Goal: Navigation & Orientation: Find specific page/section

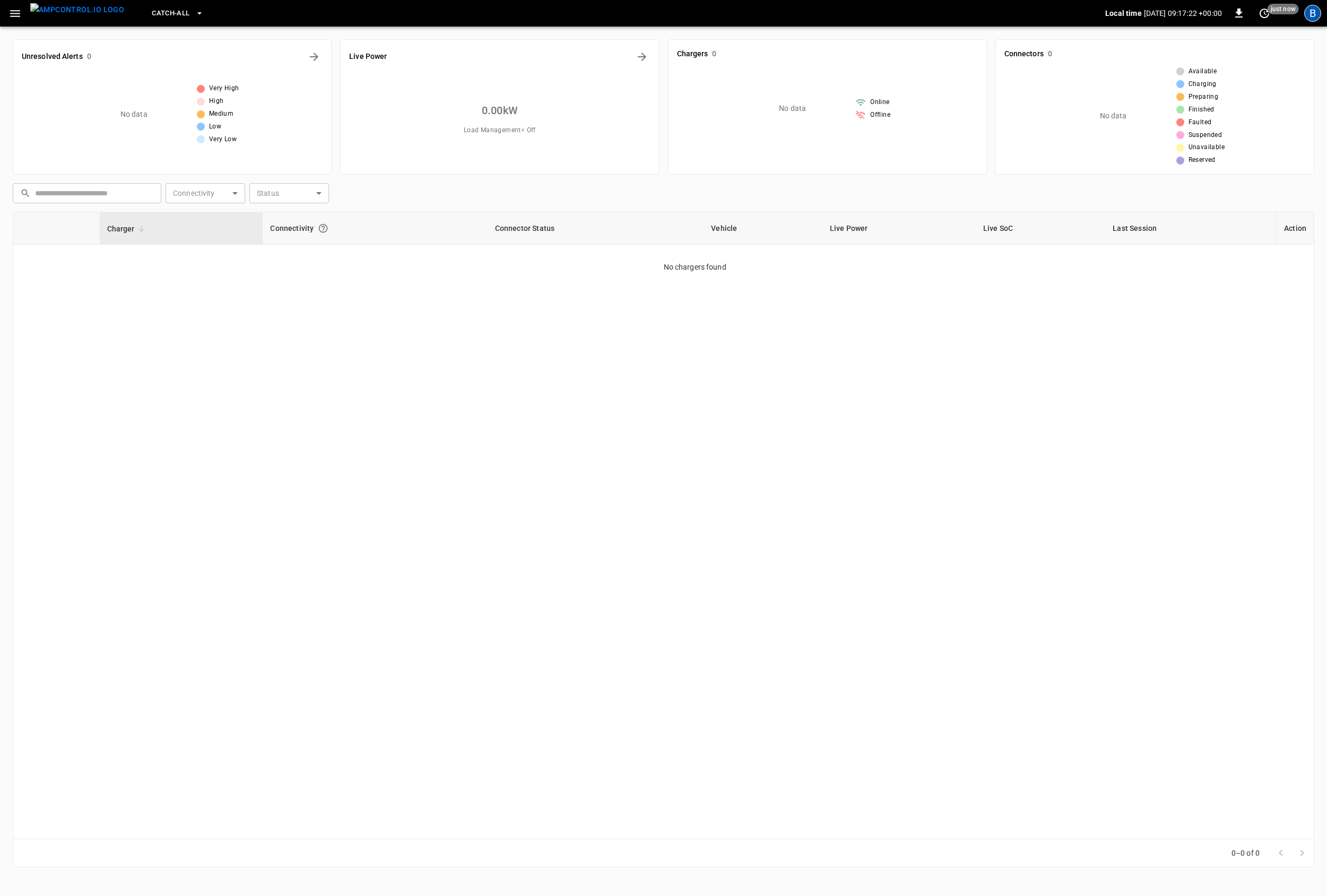
click at [1317, 10] on div "B" at bounding box center [1313, 13] width 17 height 17
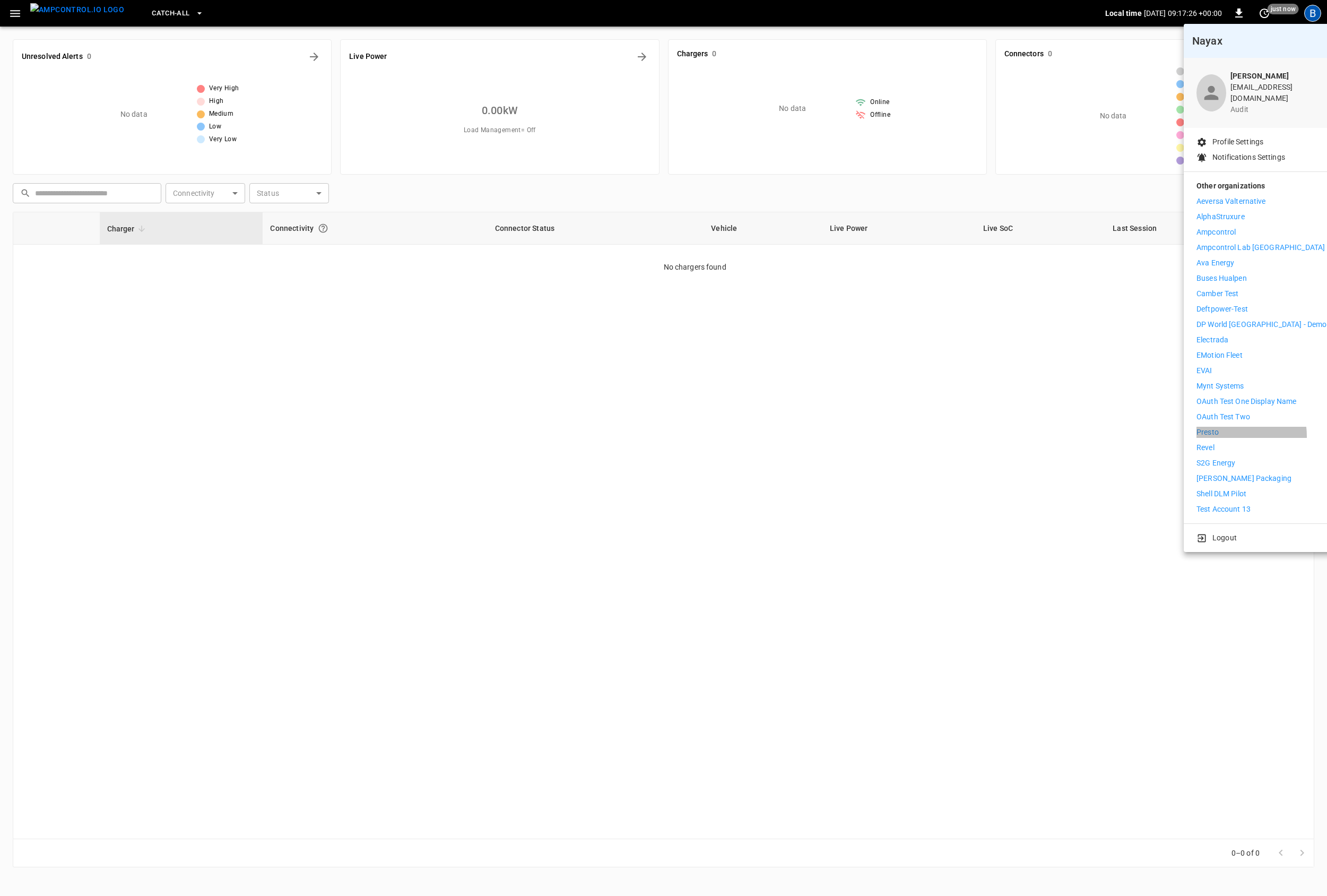
click at [1226, 429] on li "Presto" at bounding box center [1262, 432] width 130 height 11
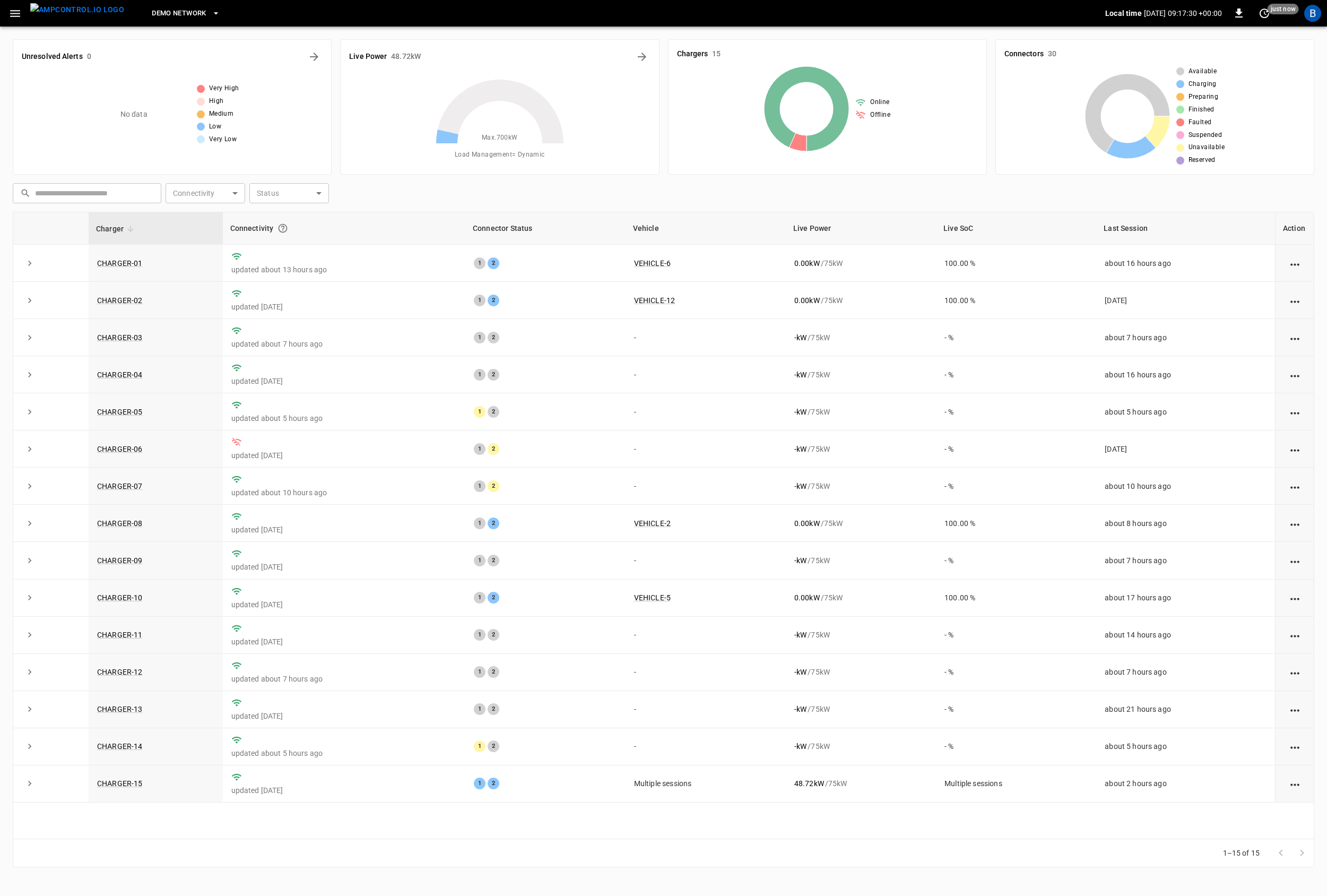
click at [166, 16] on span "DEMO NETWORK" at bounding box center [179, 13] width 54 height 12
click at [17, 15] on div at bounding box center [664, 448] width 1327 height 896
click at [17, 15] on icon "button" at bounding box center [15, 13] width 10 height 7
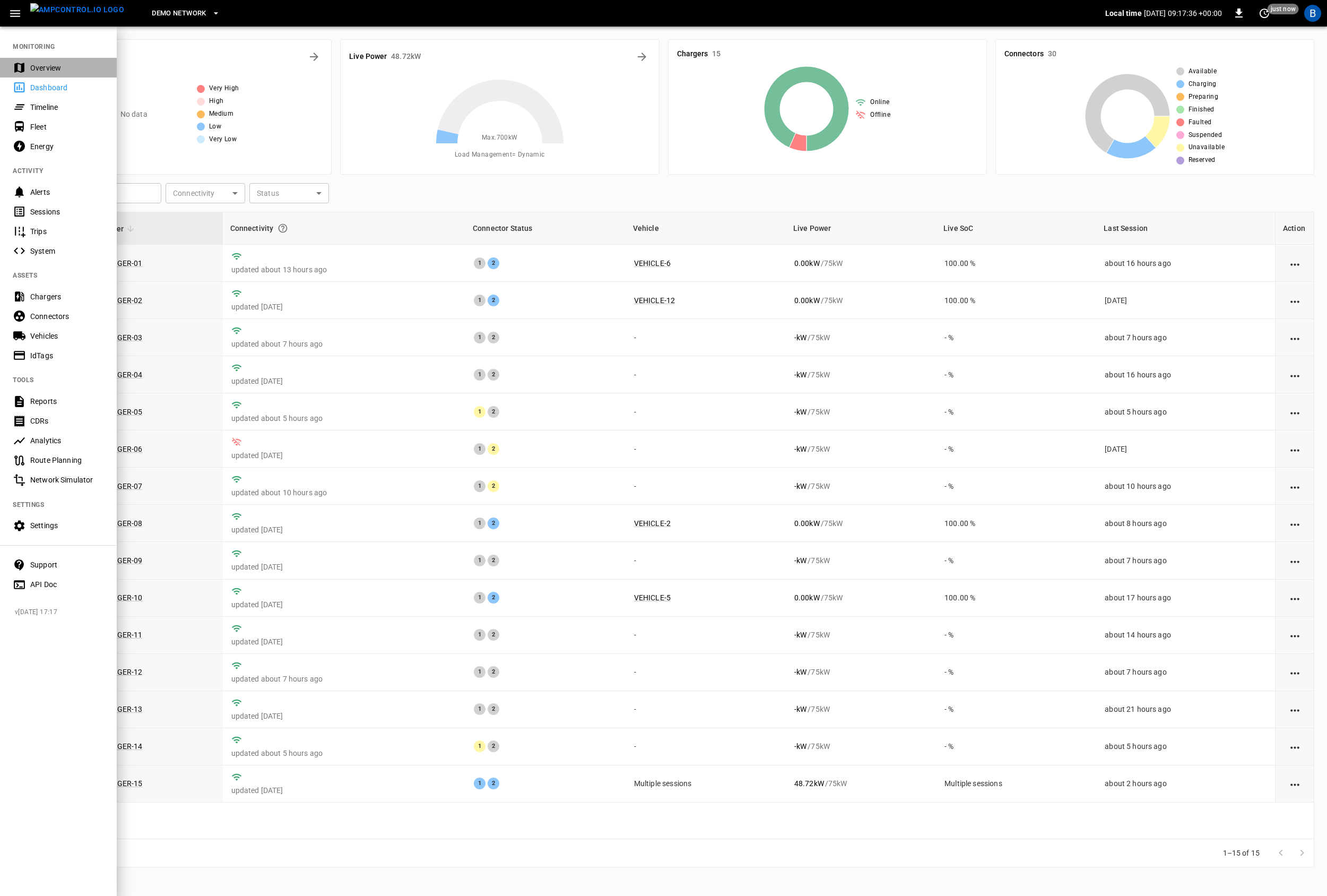
click at [42, 71] on div "Overview" at bounding box center [67, 68] width 74 height 11
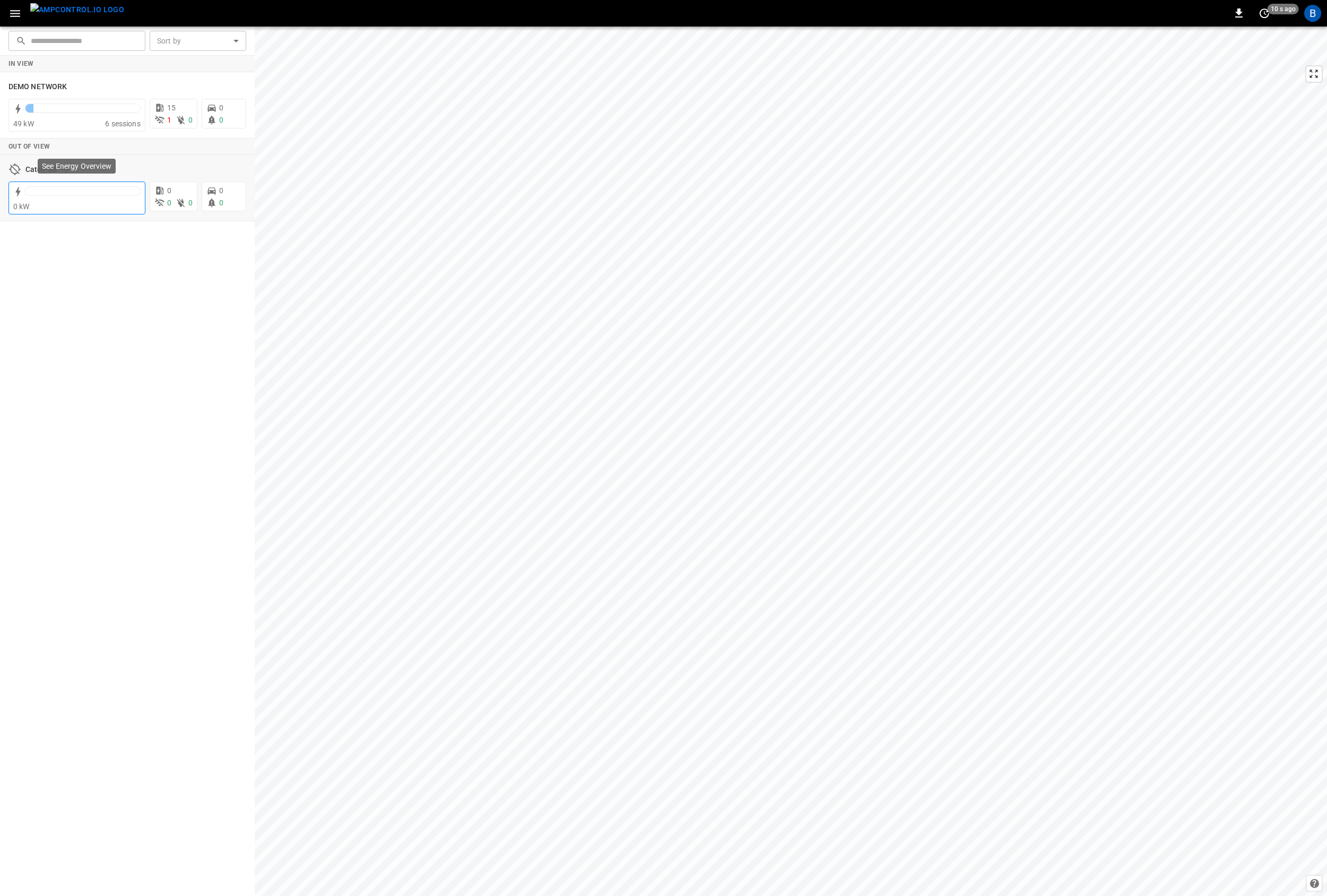
click at [99, 204] on div "0 kW" at bounding box center [77, 206] width 127 height 11
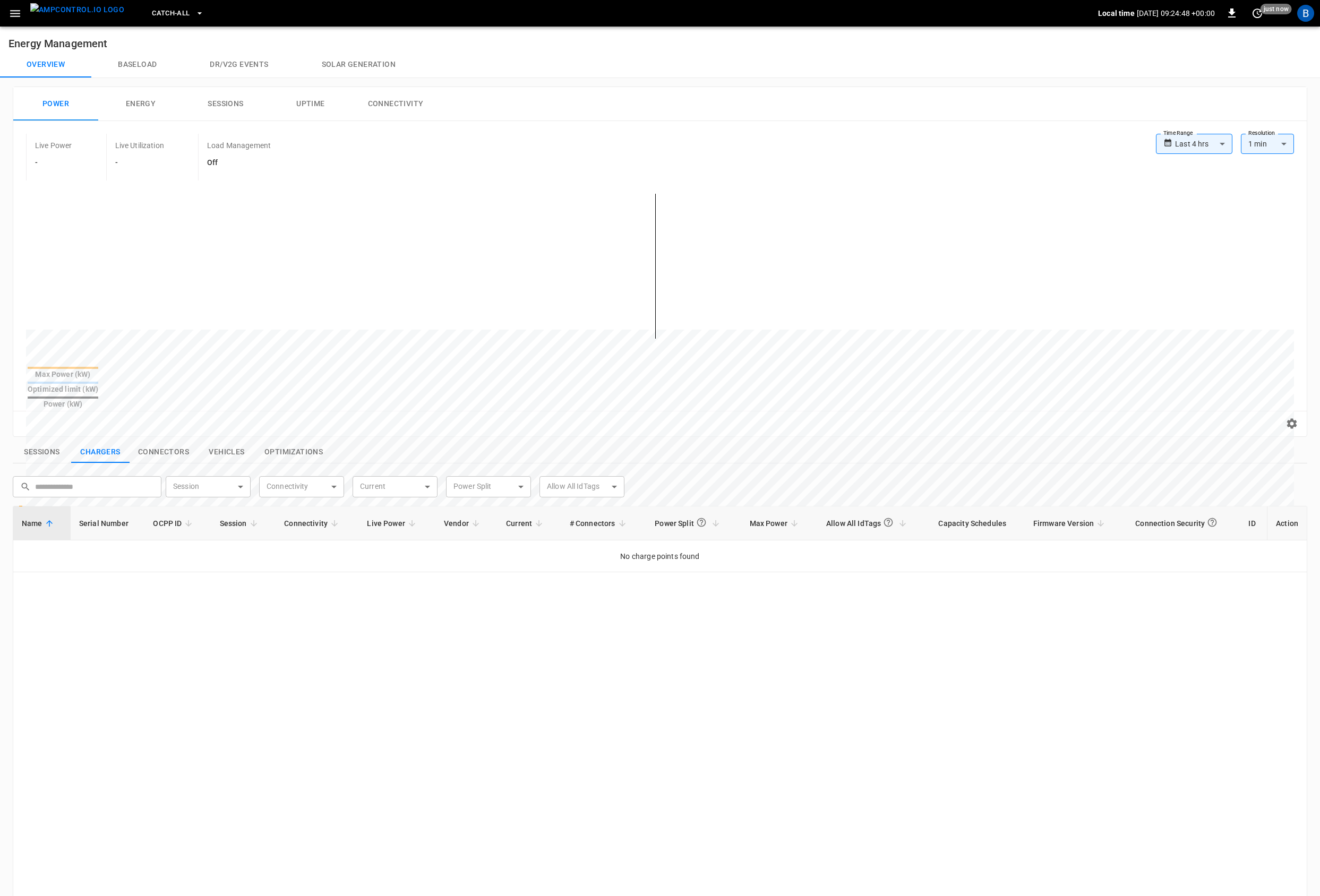
click at [69, 13] on img "menu" at bounding box center [77, 10] width 94 height 13
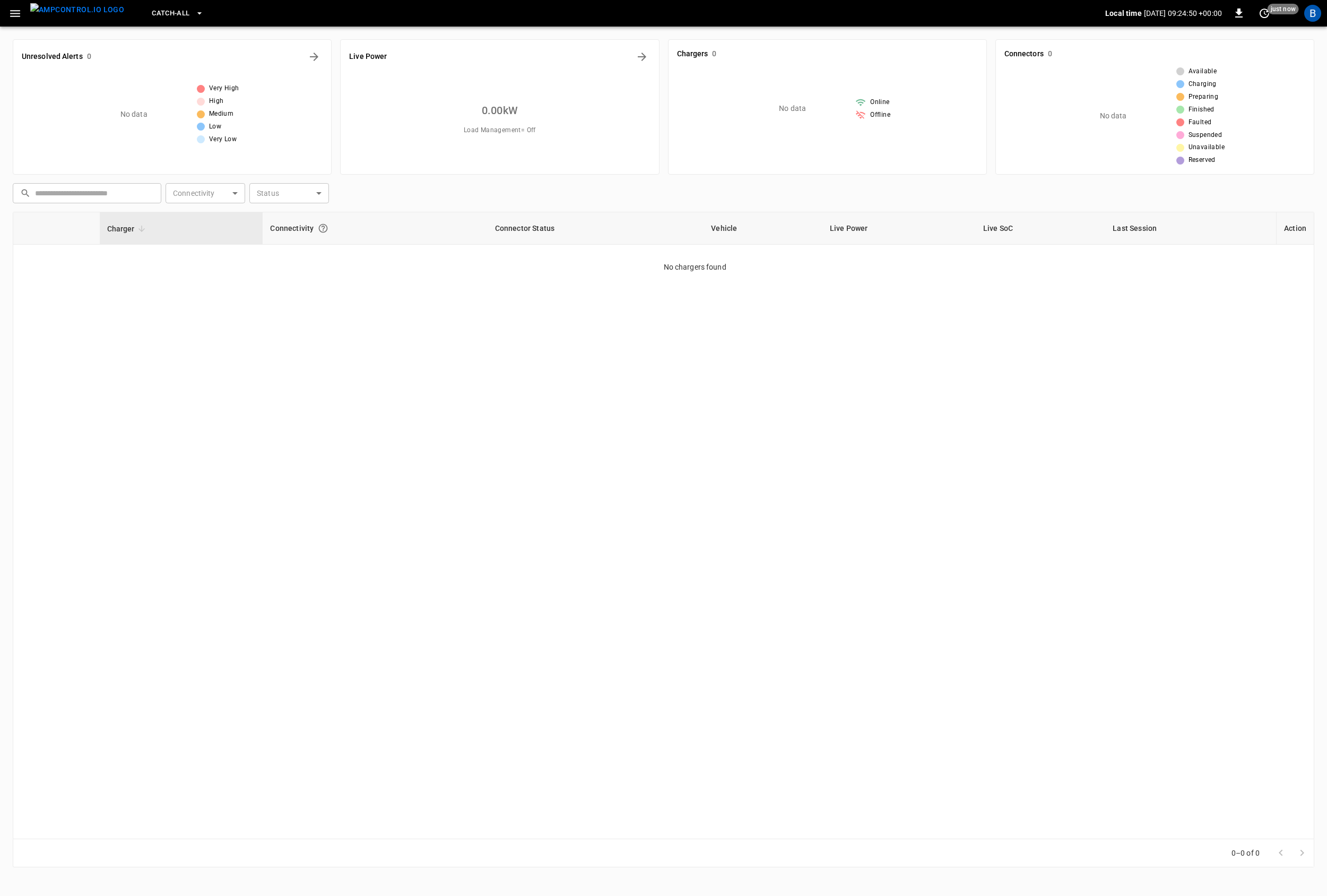
click at [21, 9] on icon "button" at bounding box center [15, 13] width 13 height 13
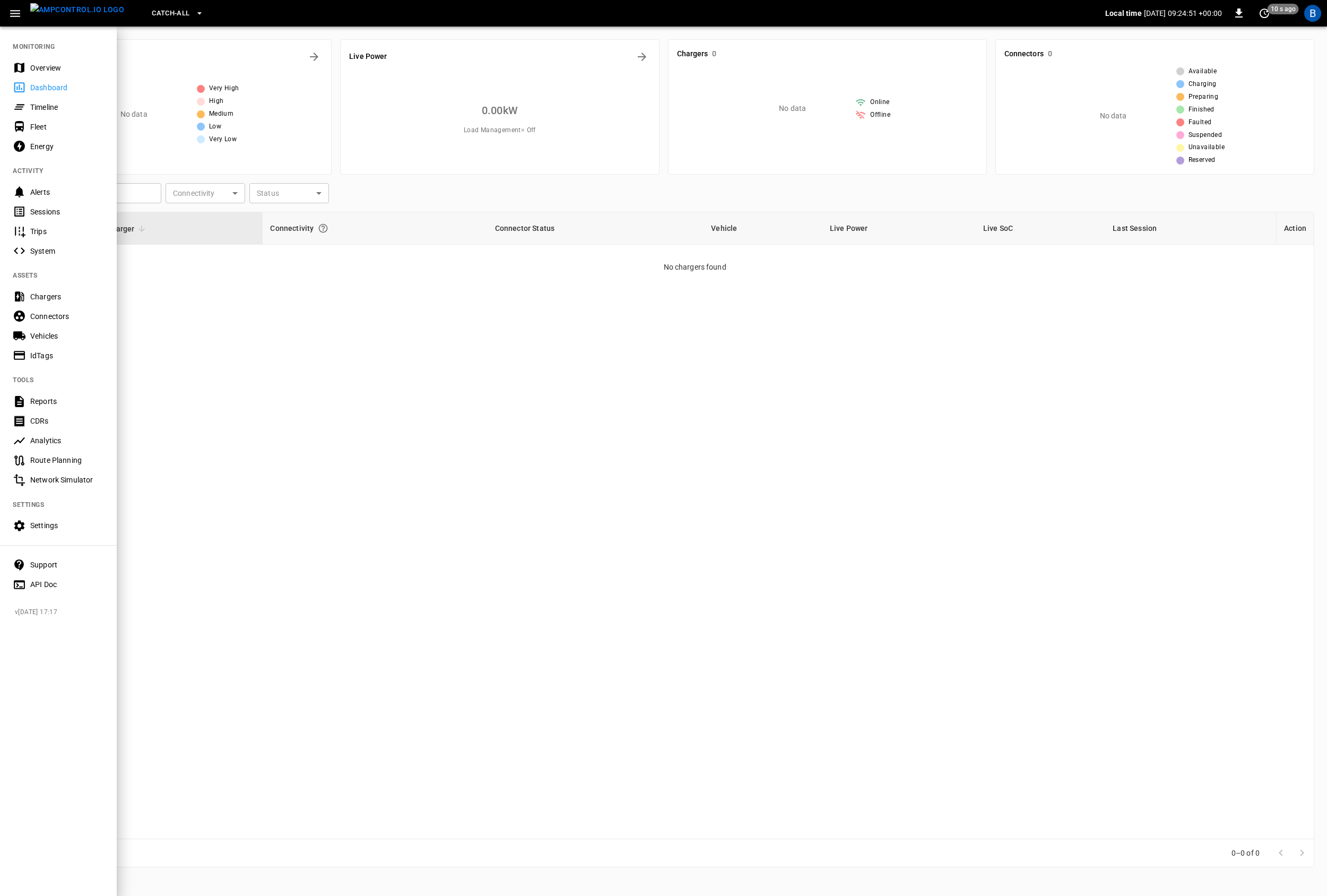
click at [56, 68] on div "Overview" at bounding box center [67, 68] width 74 height 11
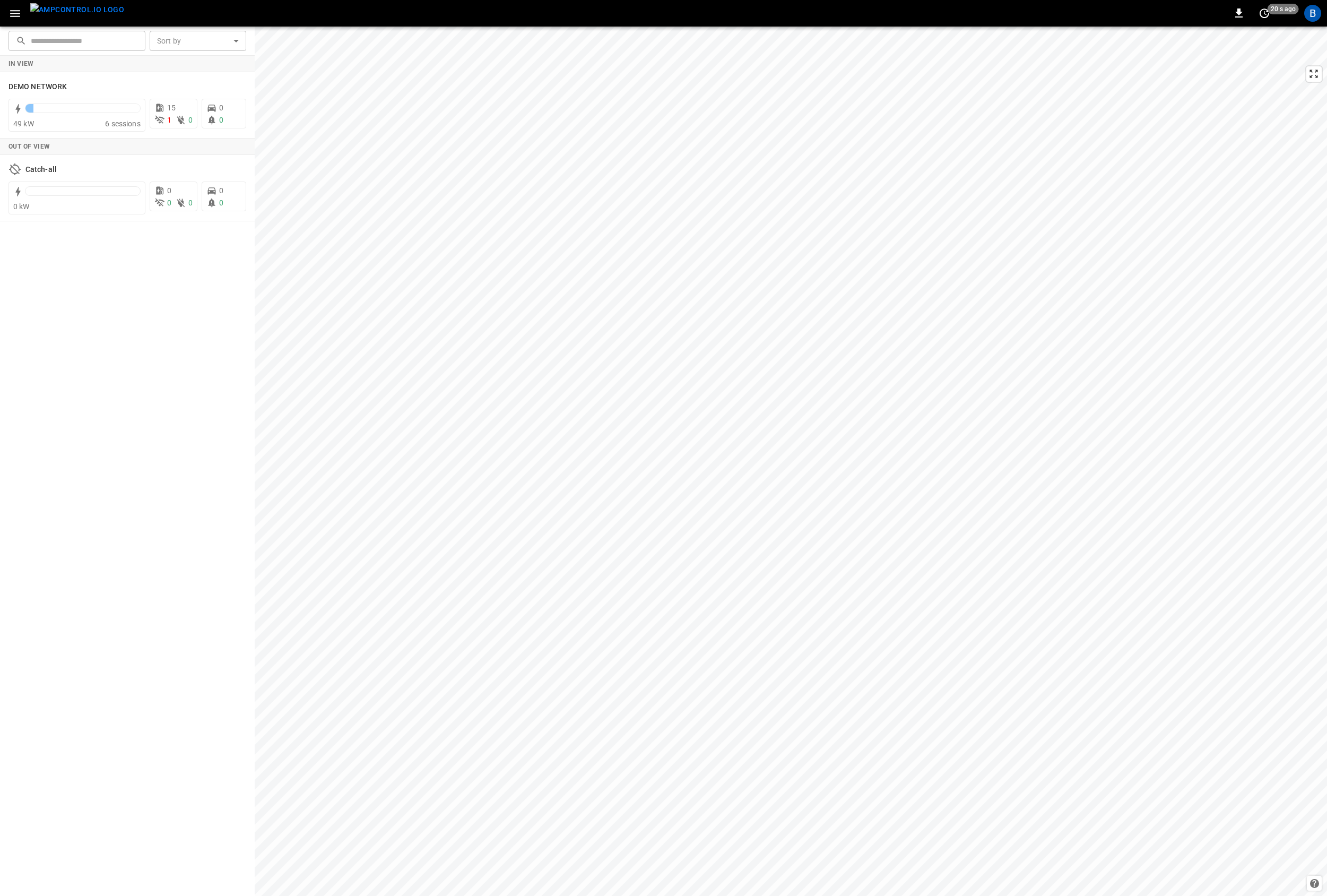
click at [19, 13] on icon "button" at bounding box center [15, 13] width 10 height 7
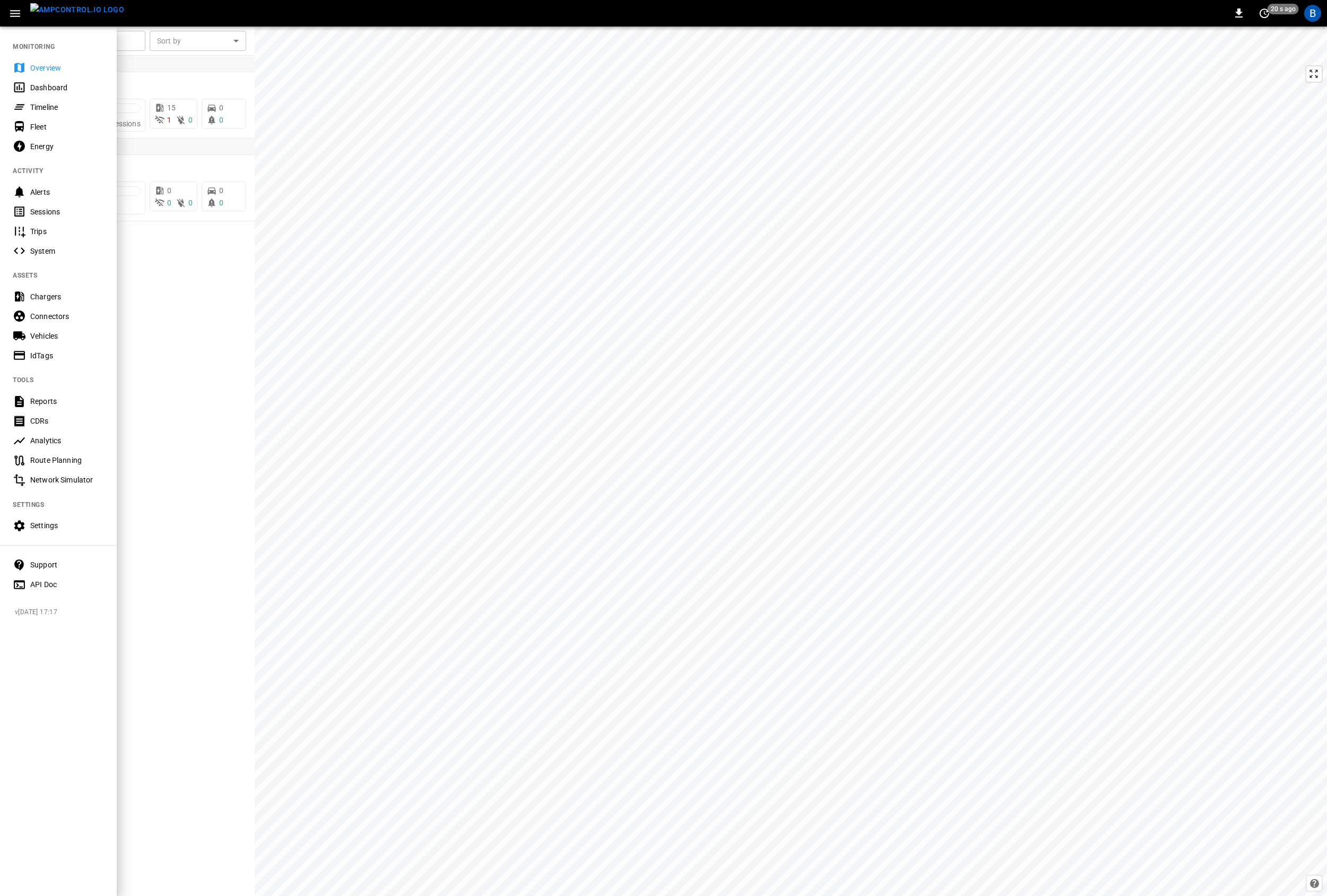
click at [84, 360] on div "IdTags" at bounding box center [67, 355] width 74 height 11
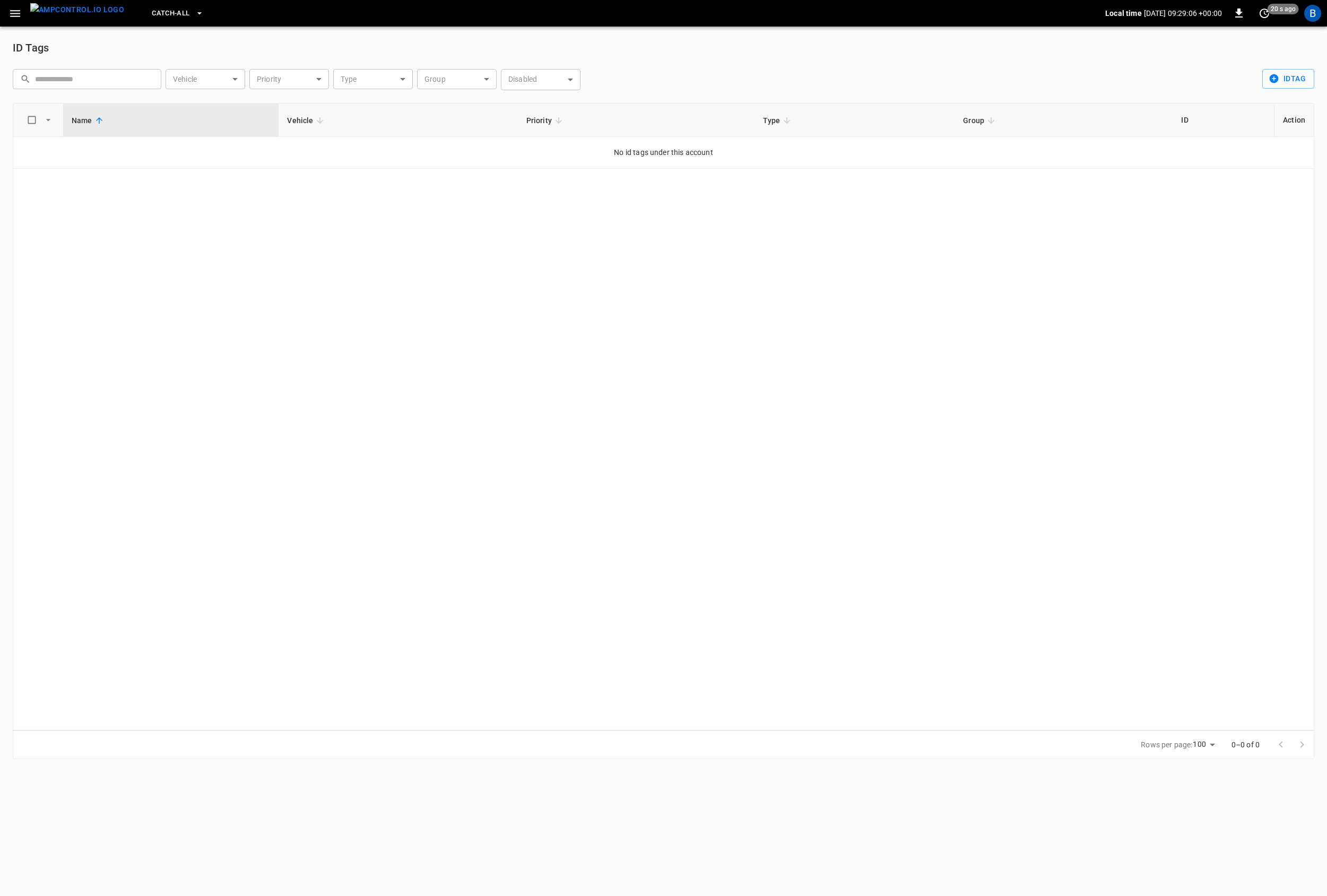
click at [359, 304] on div "Name Vehicle Priority Type Group ID Action No id tags under this account" at bounding box center [664, 416] width 1302 height 627
click at [670, 400] on div "Name Vehicle Priority Type Group ID Action No id tags under this account" at bounding box center [664, 416] width 1302 height 627
